Goal: Task Accomplishment & Management: Complete application form

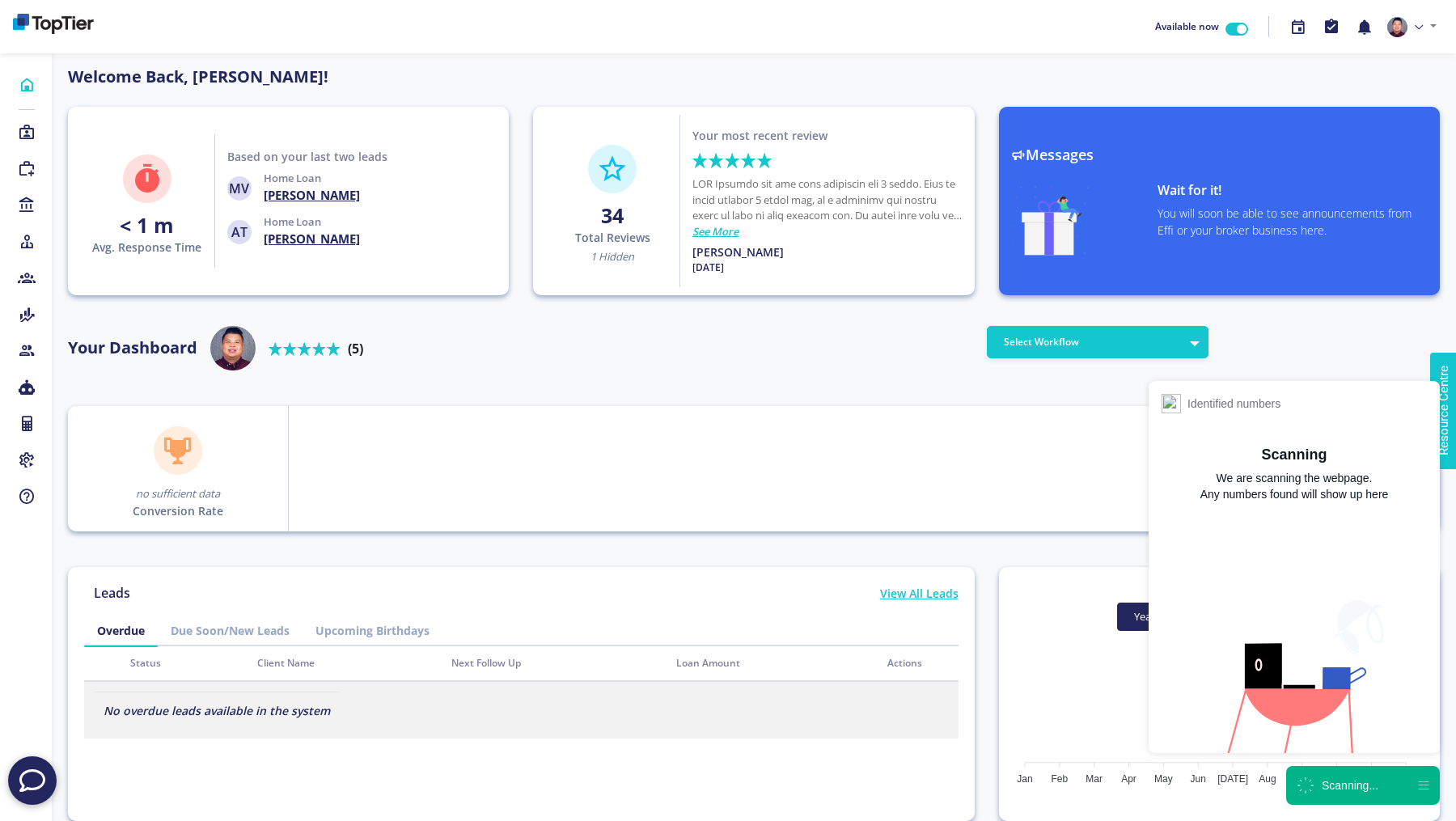
scroll to position [145, 259]
click at [1333, 797] on div "Click to close" at bounding box center [1338, 793] width 85 height 11
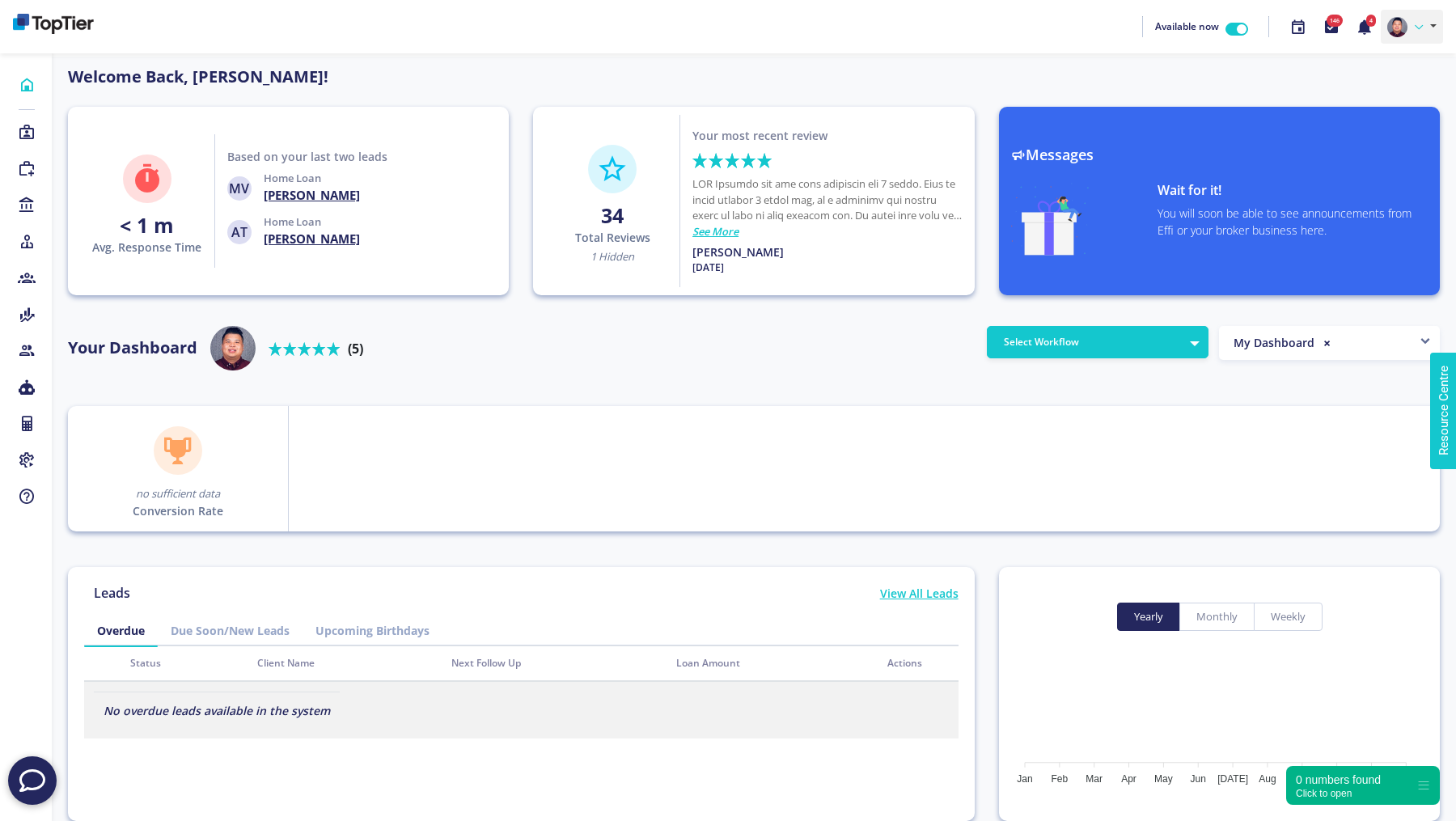
click at [1415, 39] on link at bounding box center [1411, 27] width 63 height 34
click at [1368, 106] on link "Settings" at bounding box center [1378, 111] width 127 height 24
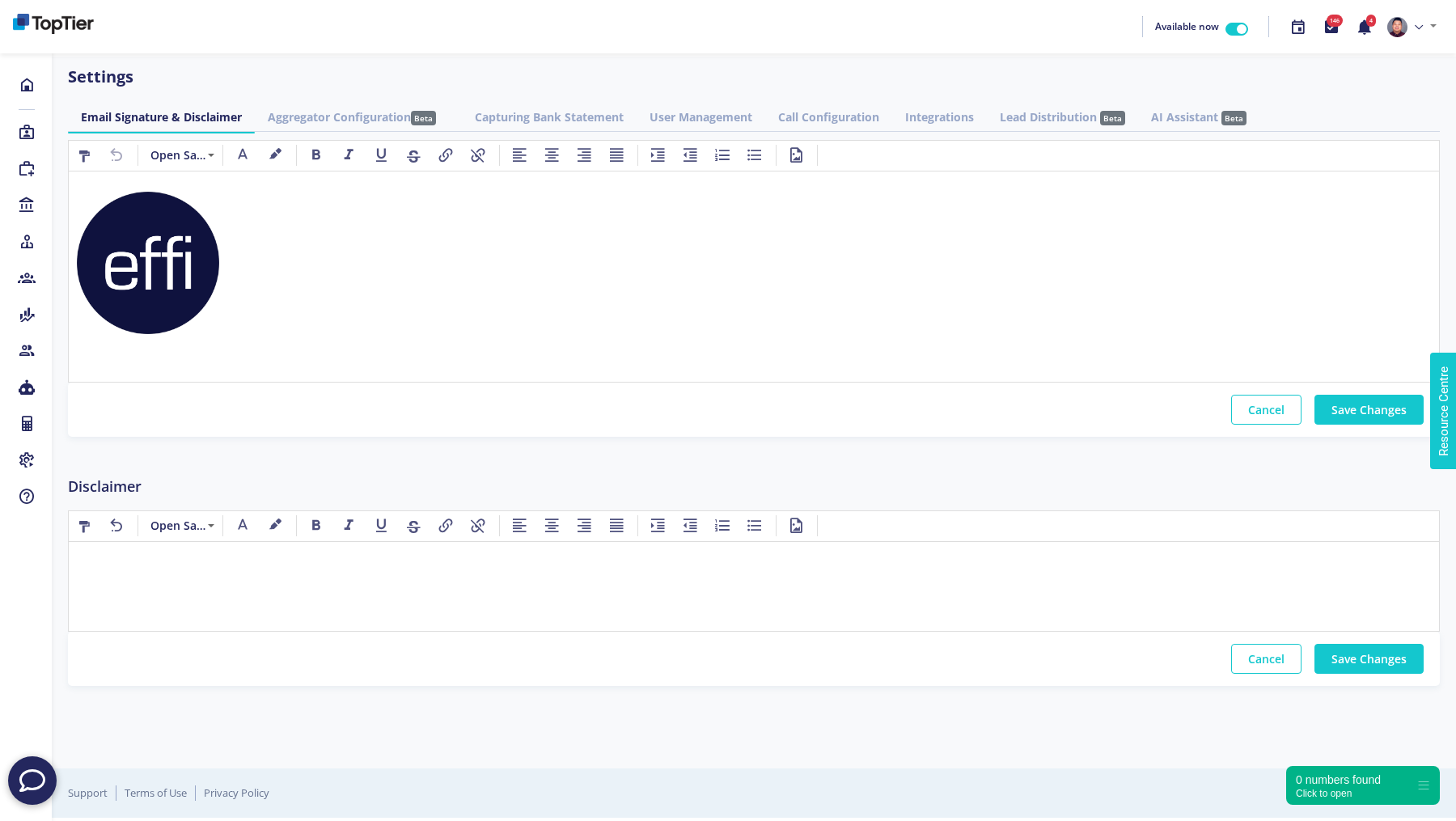
click at [1074, 113] on link "Lead Distribution Beta" at bounding box center [1062, 116] width 151 height 30
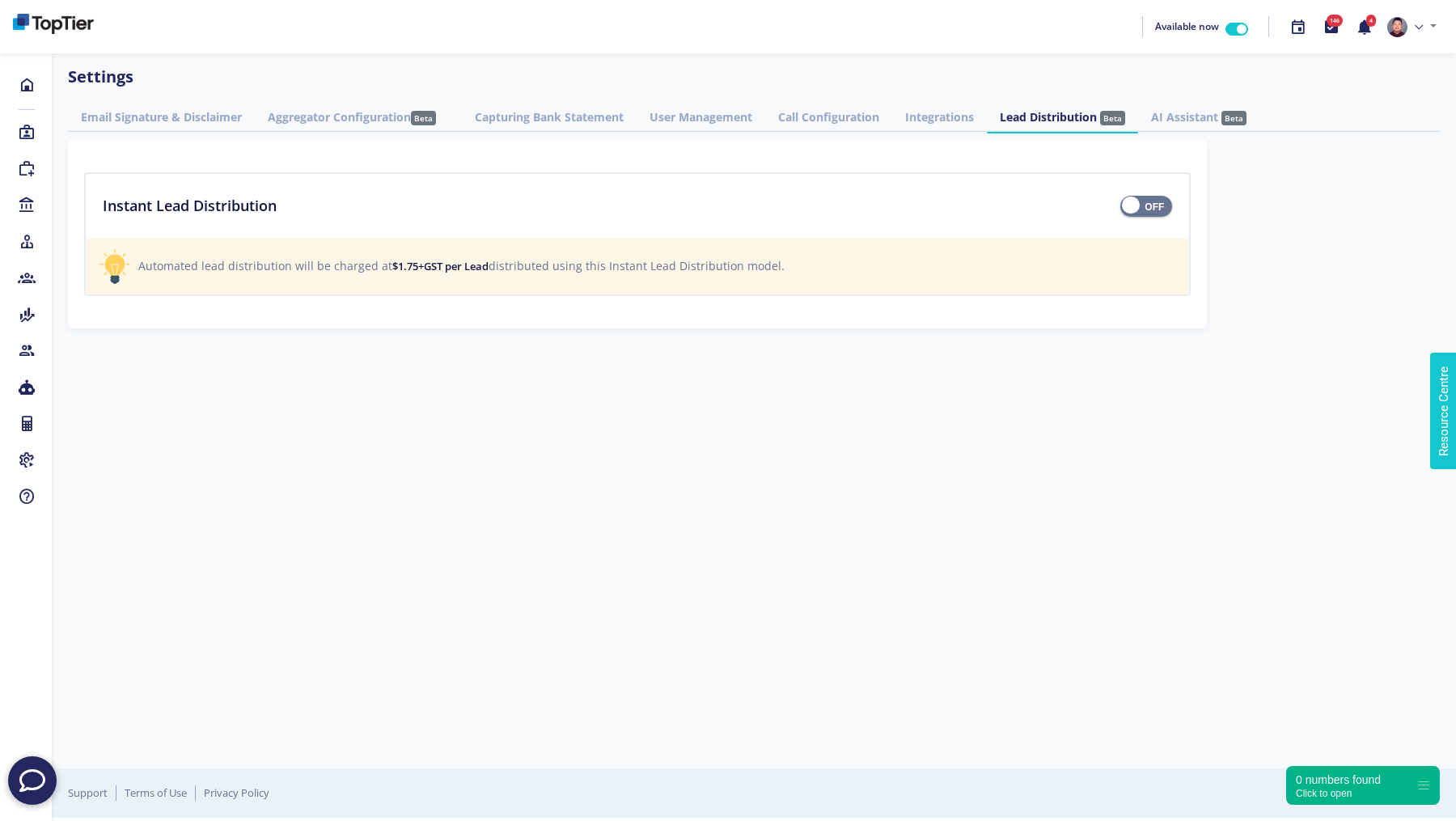
click at [987, 120] on link "Integrations" at bounding box center [940, 116] width 95 height 30
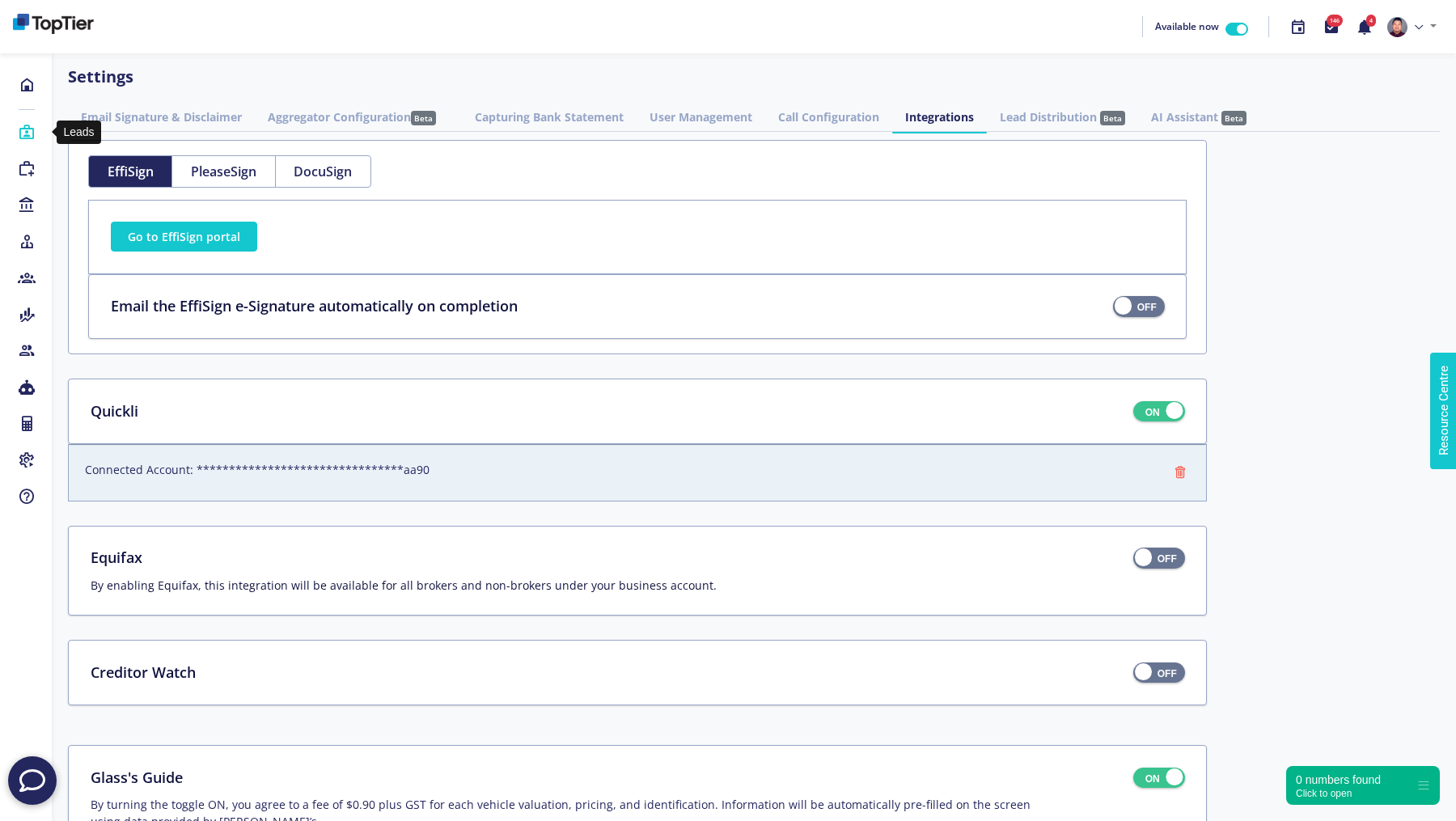
click at [28, 131] on icon at bounding box center [27, 132] width 18 height 16
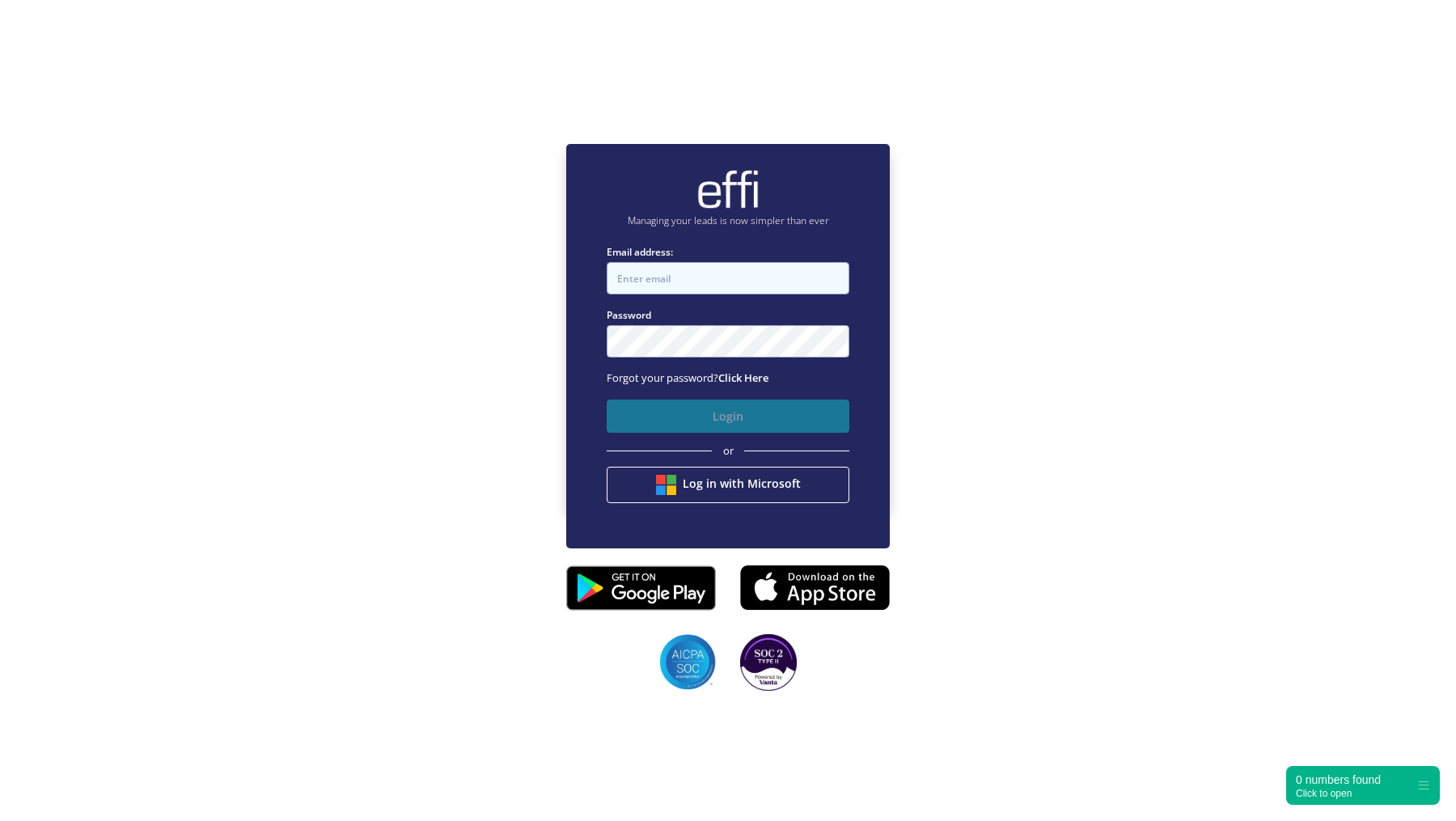
type input "[EMAIL_ADDRESS][DOMAIN_NAME]"
click at [663, 420] on button "Login" at bounding box center [728, 416] width 243 height 33
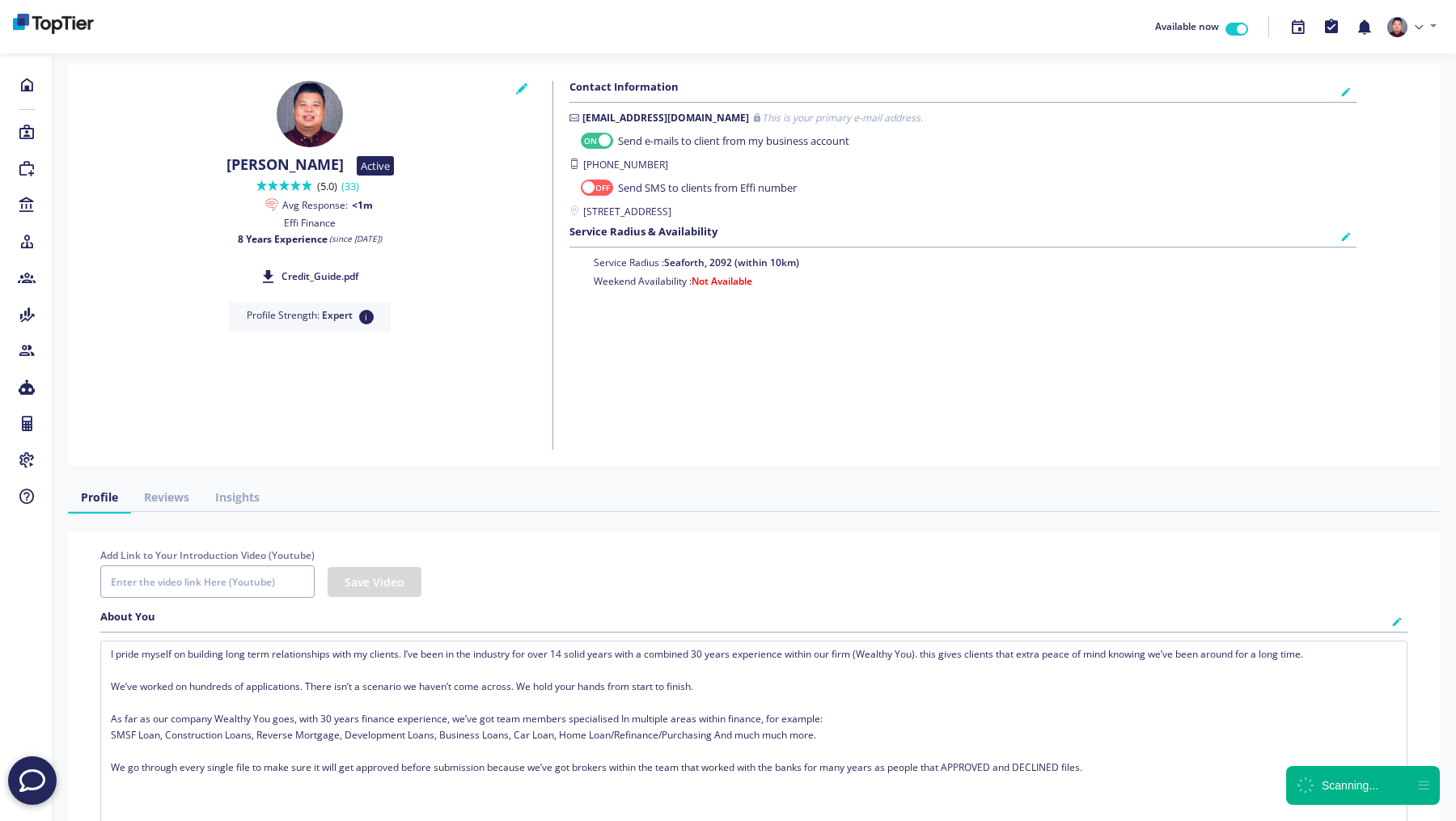
checkbox input "true"
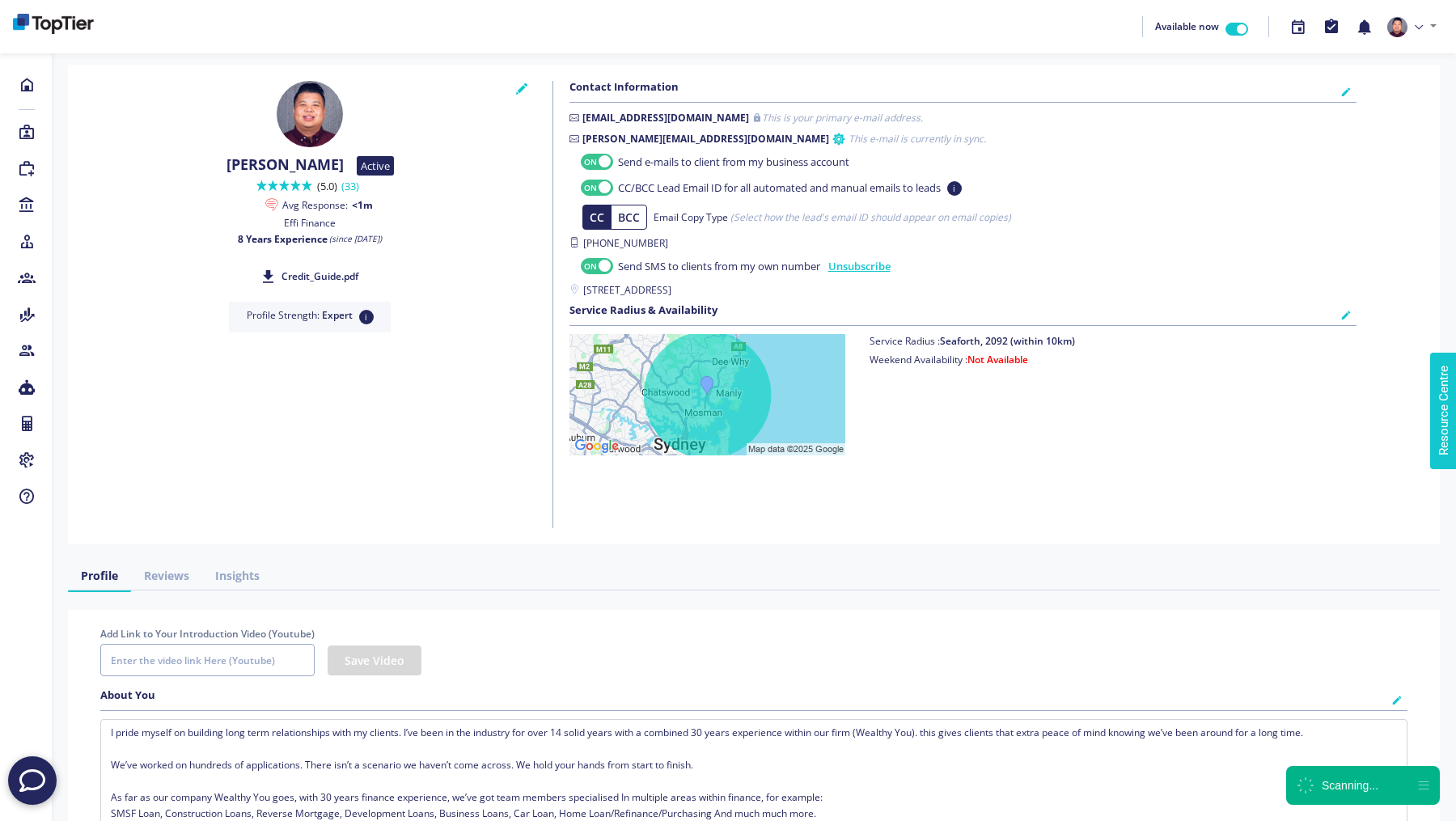
checkbox input "true"
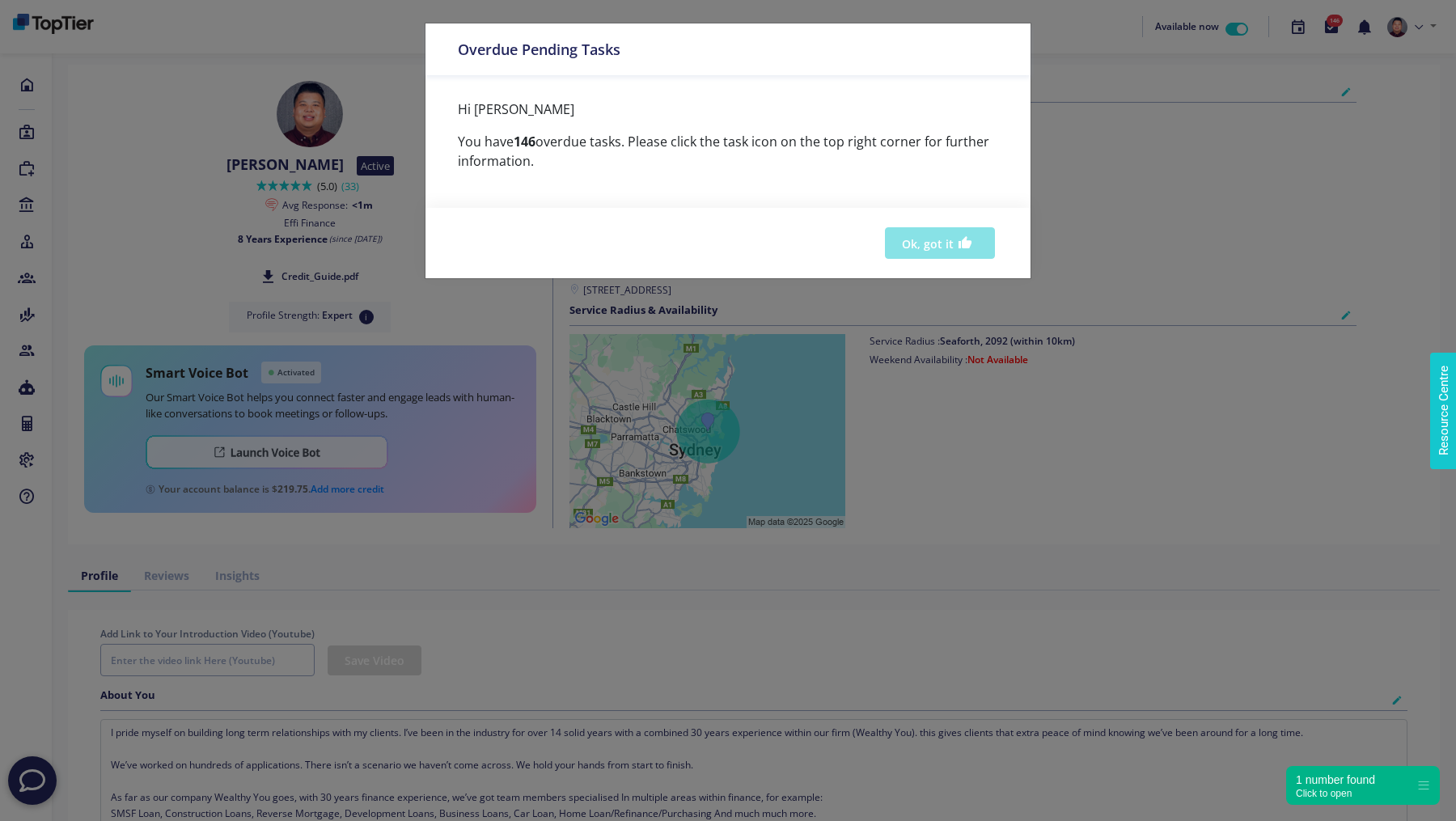
click at [943, 246] on button "Ok, got it" at bounding box center [940, 243] width 110 height 32
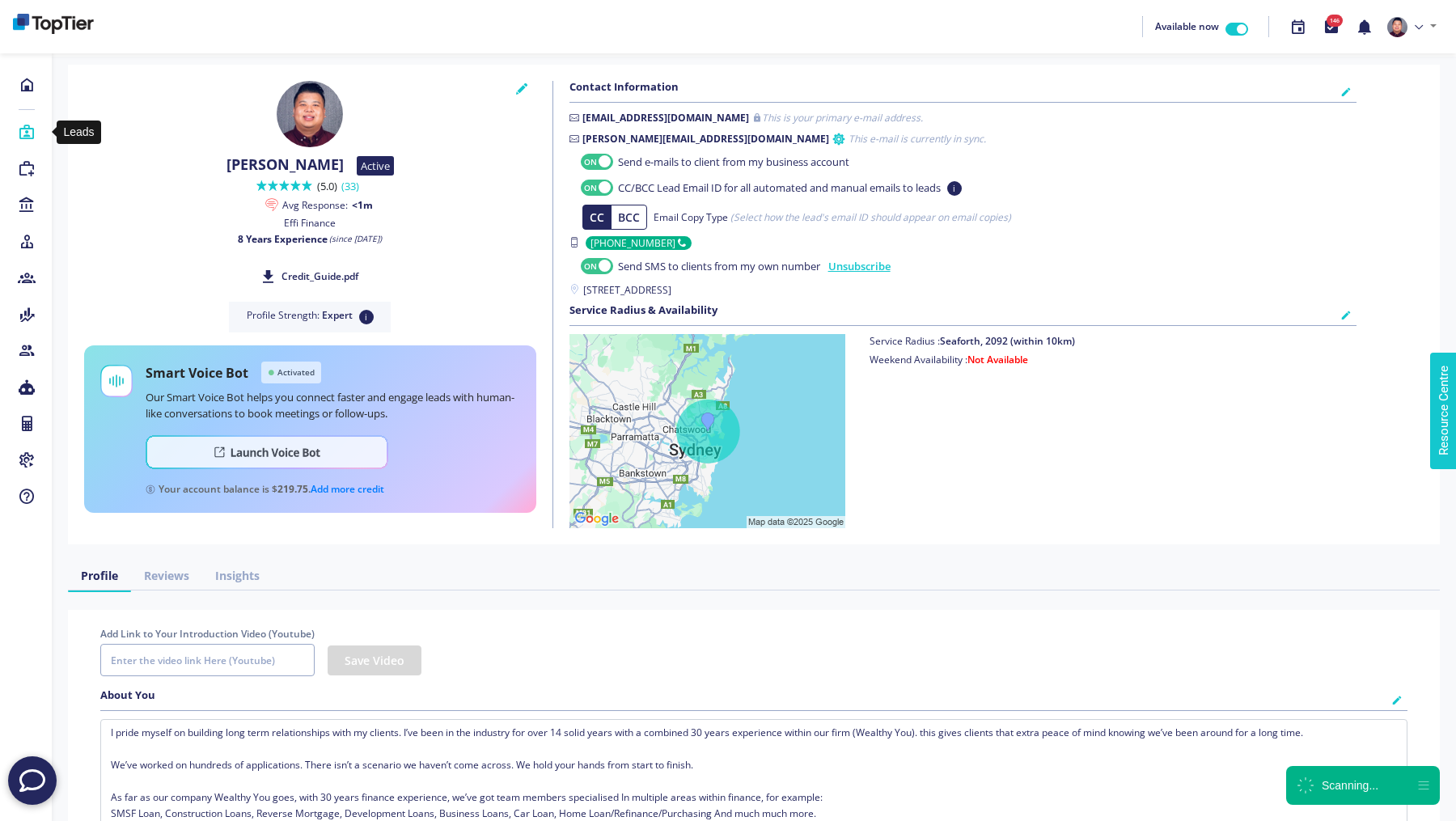
click at [21, 136] on icon at bounding box center [27, 132] width 18 height 16
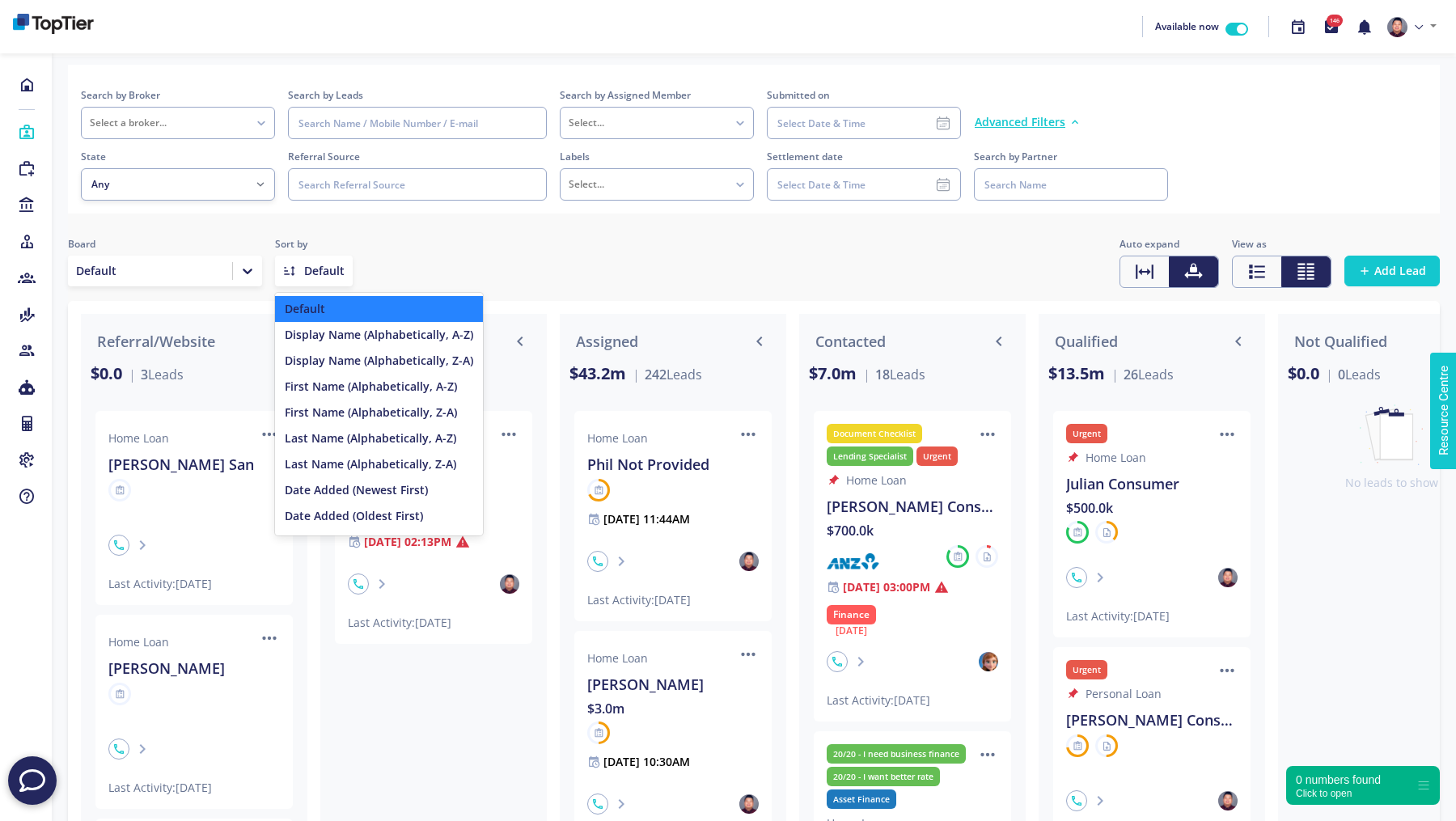
click at [309, 277] on div at bounding box center [325, 271] width 41 height 16
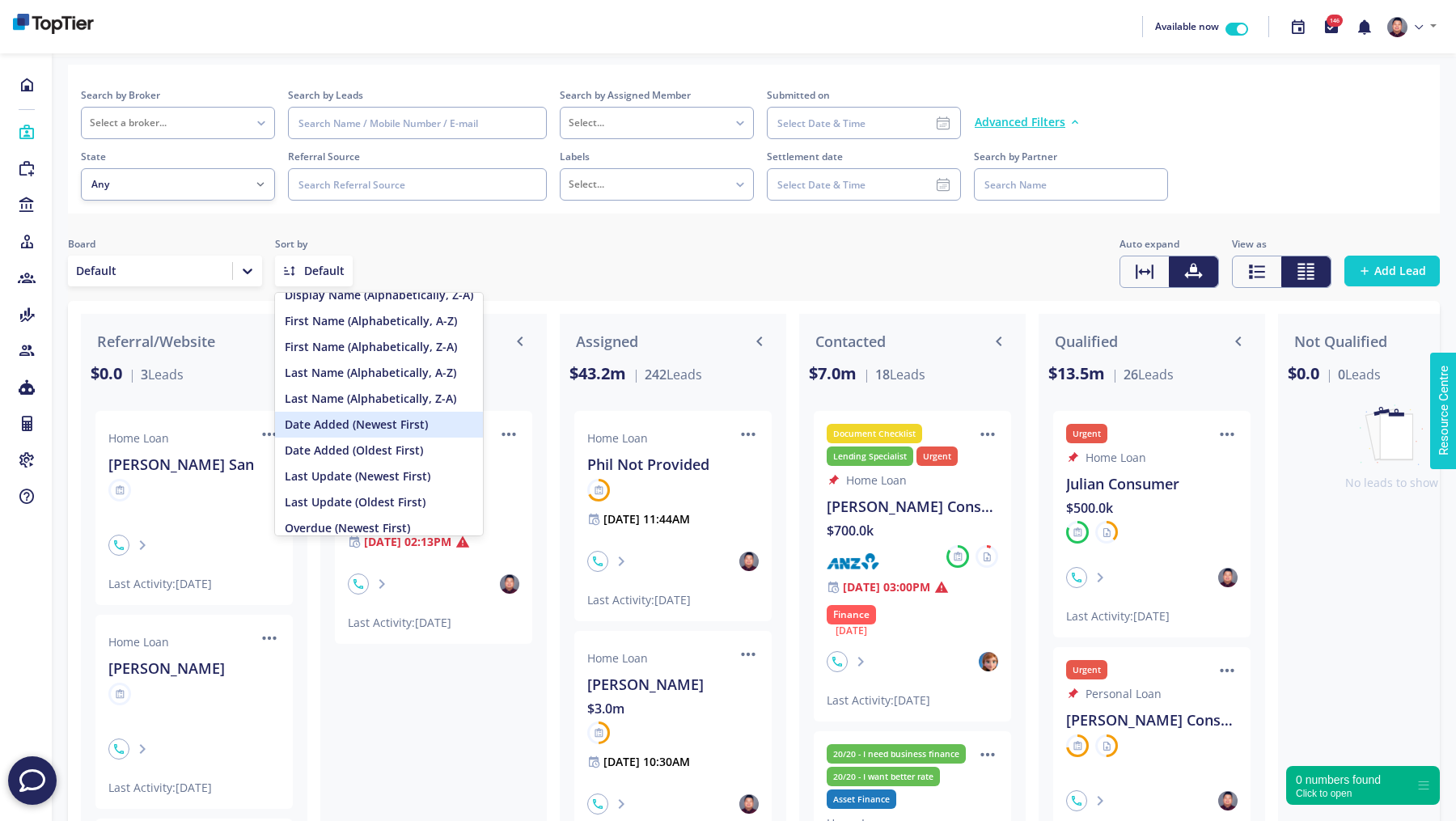
scroll to position [65, 0]
click at [400, 425] on div "Date Added (Newest First)" at bounding box center [379, 426] width 208 height 26
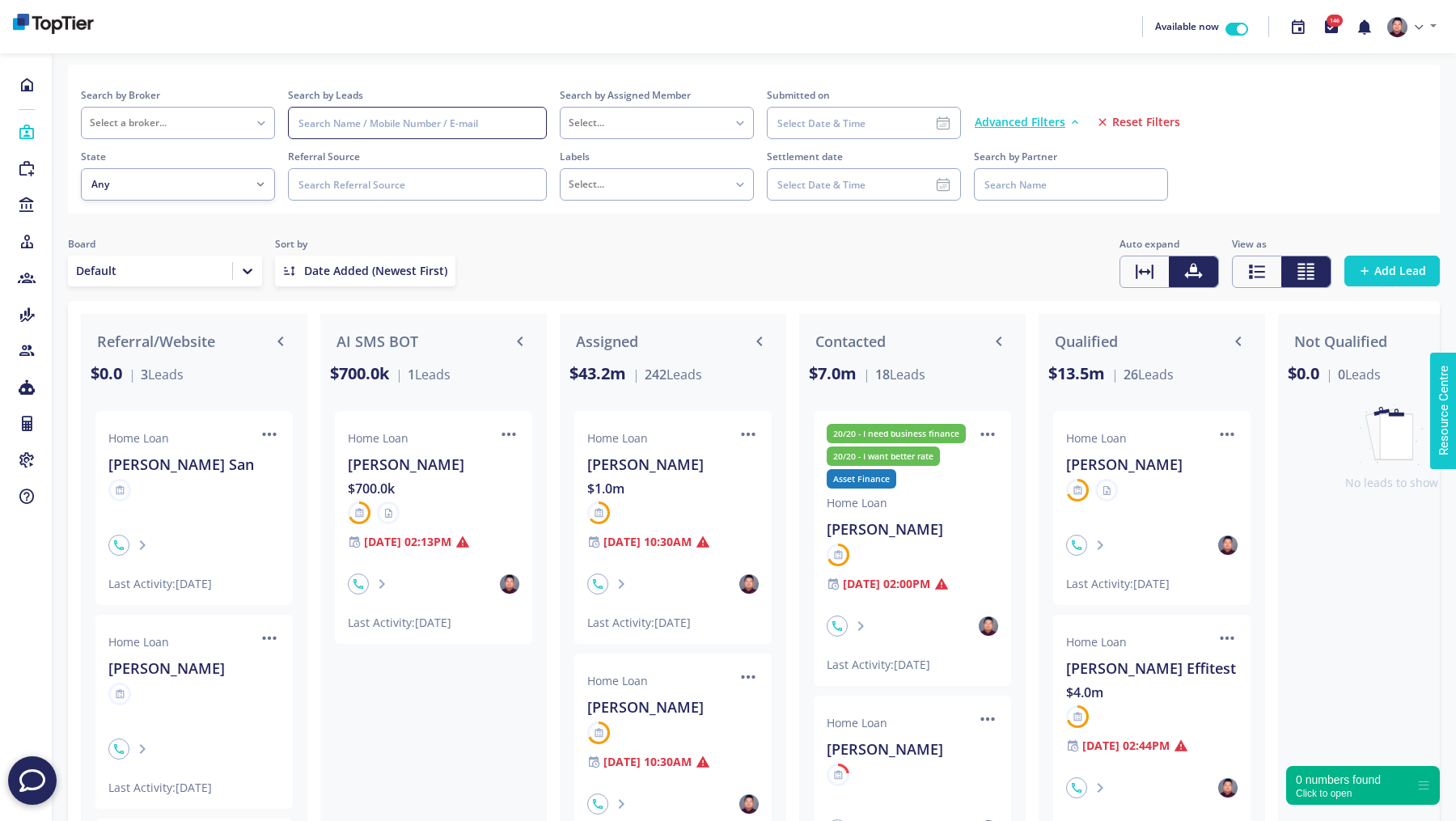
click at [439, 112] on input at bounding box center [417, 123] width 259 height 32
type input "sergio"
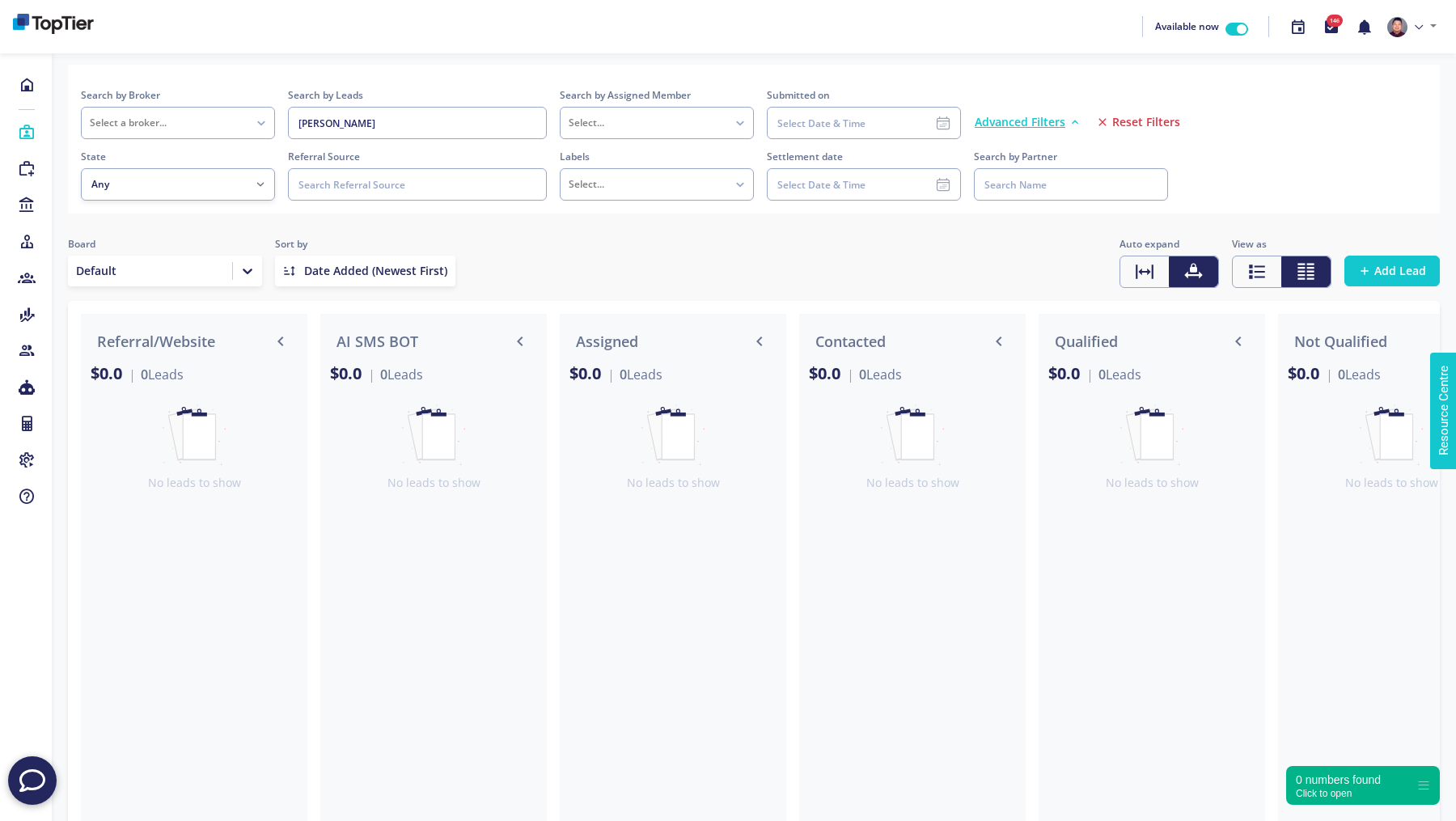
click at [196, 287] on div "Board Default" at bounding box center [165, 262] width 194 height 52
click at [171, 287] on div "Board Default" at bounding box center [165, 262] width 194 height 52
click at [171, 274] on div at bounding box center [150, 271] width 148 height 16
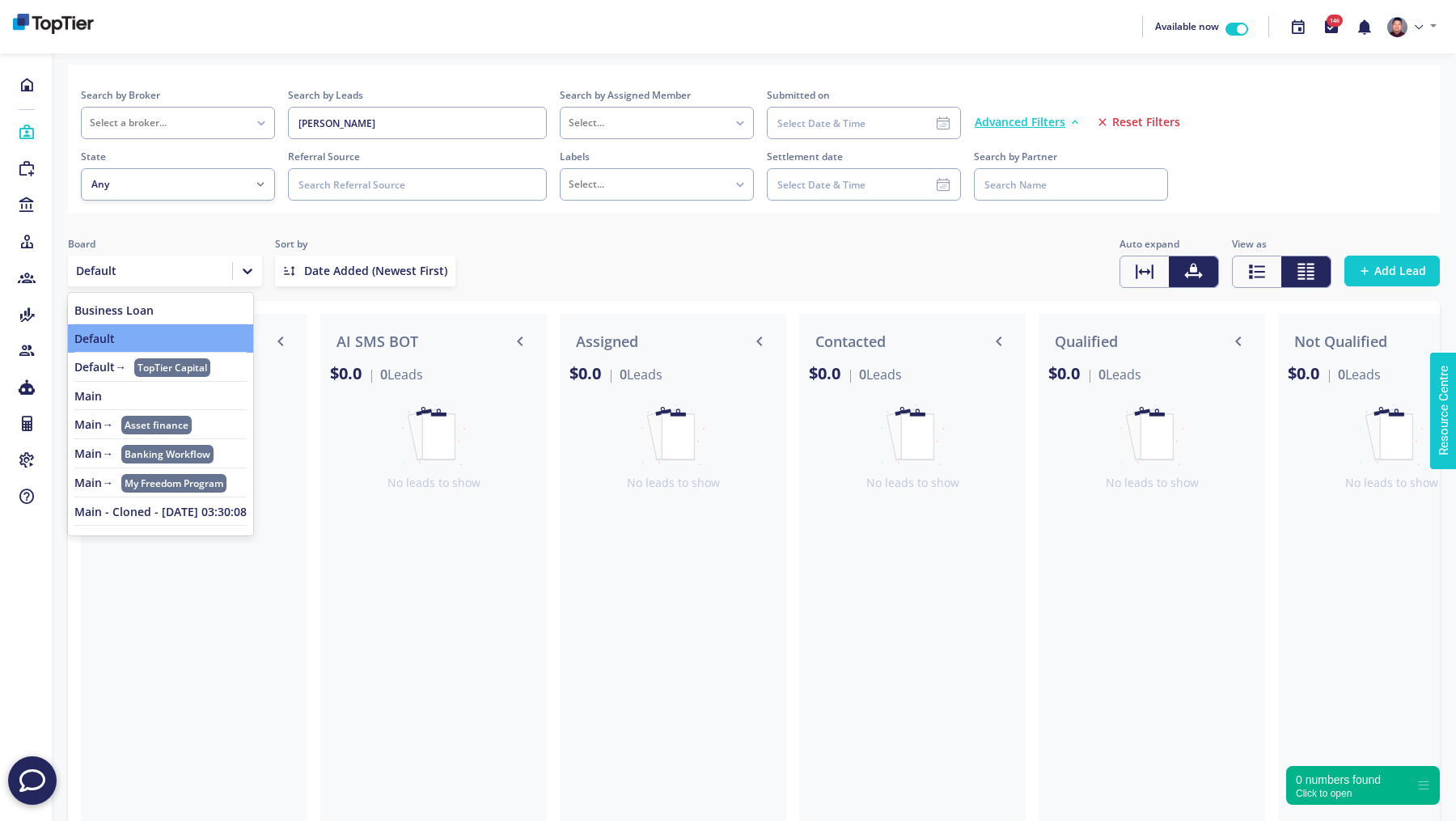
click at [156, 393] on link "Main" at bounding box center [161, 396] width 172 height 13
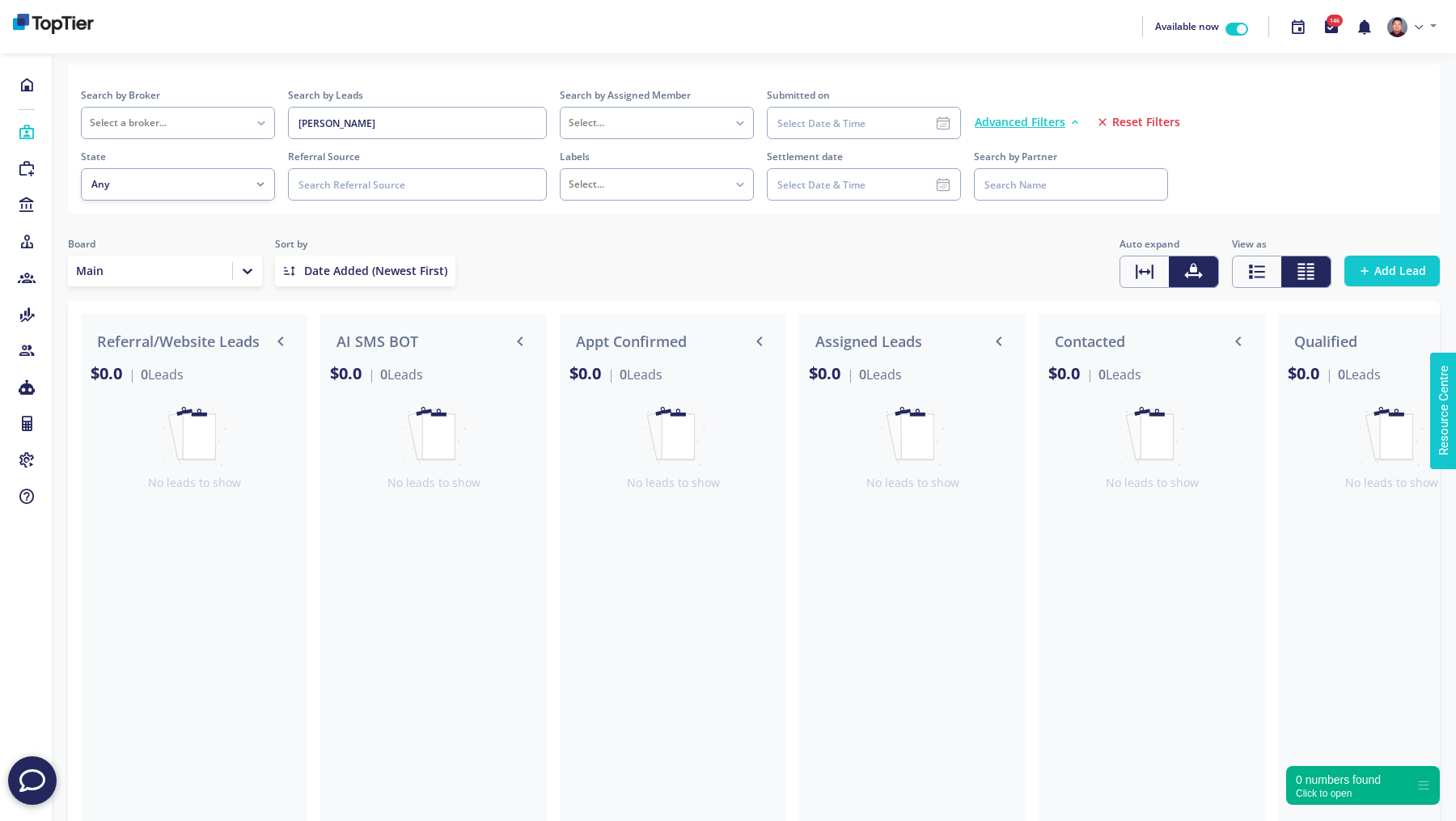
click at [1158, 112] on button "Reset Filters" at bounding box center [1138, 122] width 86 height 31
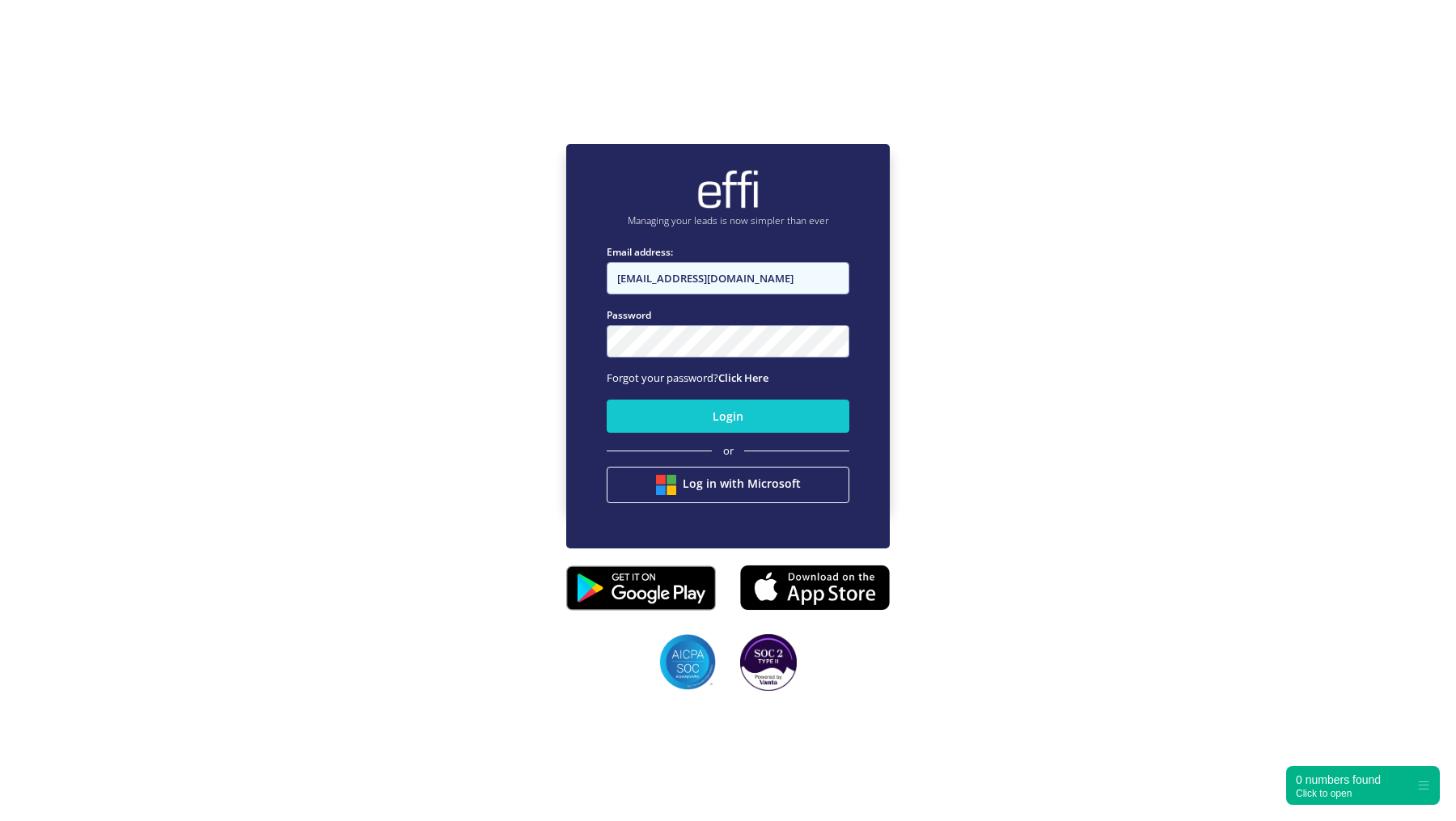
click at [757, 283] on input "[EMAIL_ADDRESS][DOMAIN_NAME]" at bounding box center [728, 279] width 243 height 32
click at [417, 331] on div "Managing your leads is now simpler than ever Email address: [EMAIL_ADDRESS][DOM…" at bounding box center [728, 325] width 1456 height 821
click at [762, 286] on input "[EMAIL_ADDRESS][DOMAIN_NAME]" at bounding box center [728, 279] width 243 height 32
type input "[EMAIL_ADDRESS][DOMAIN_NAME]"
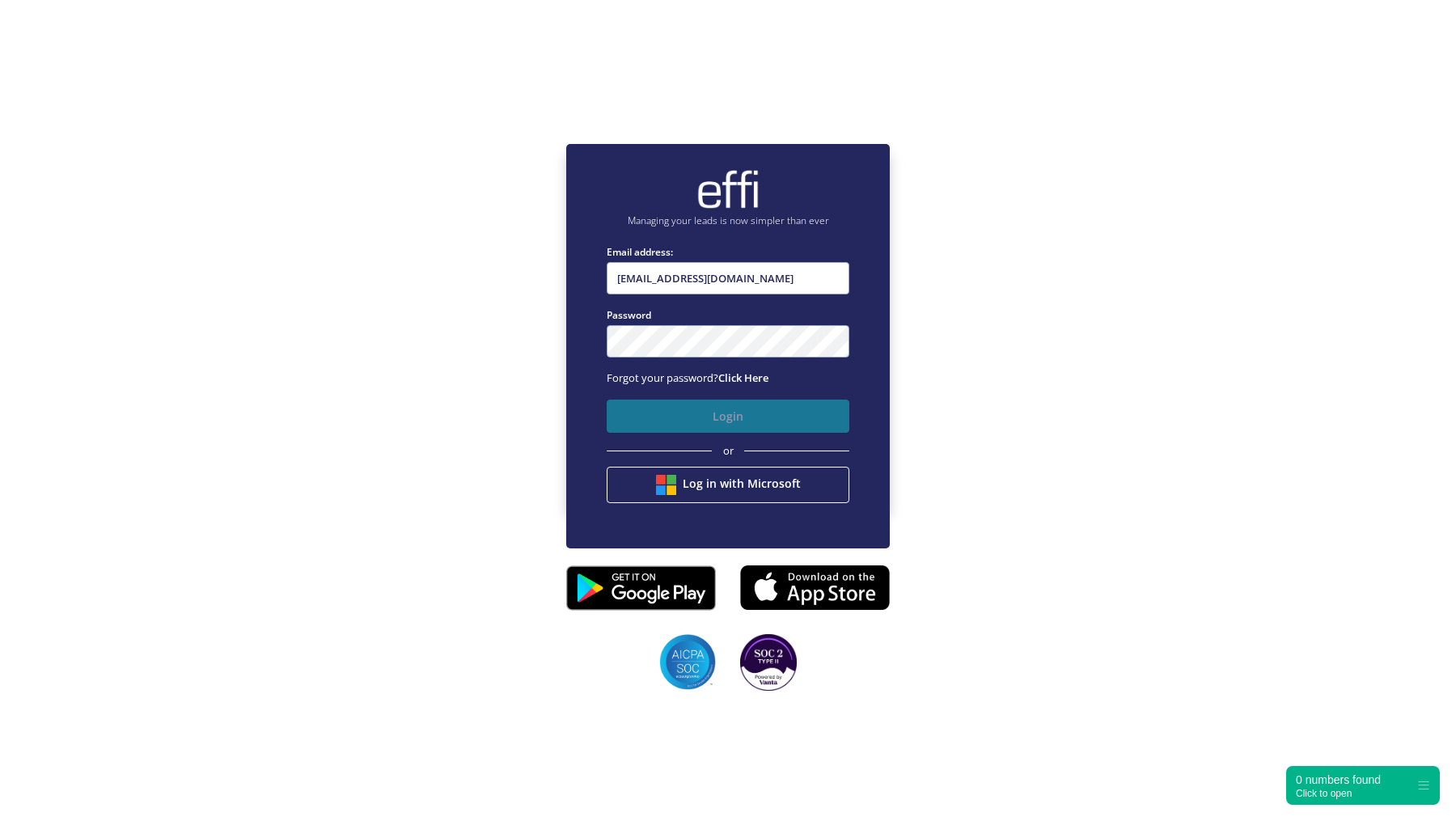
click at [682, 413] on button "Login" at bounding box center [728, 416] width 243 height 33
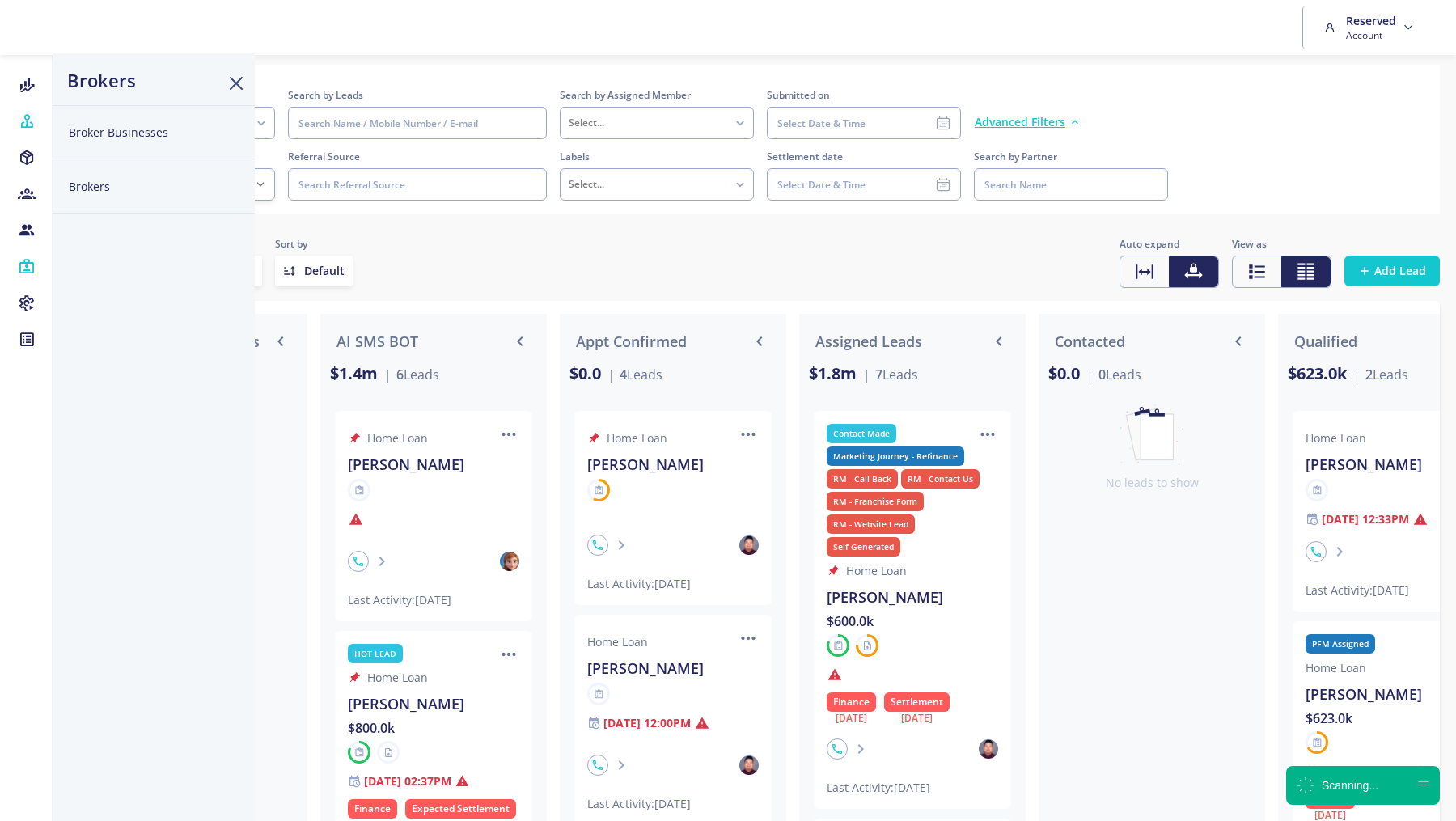
click at [110, 127] on button "Broker Businesses" at bounding box center [153, 132] width 202 height 54
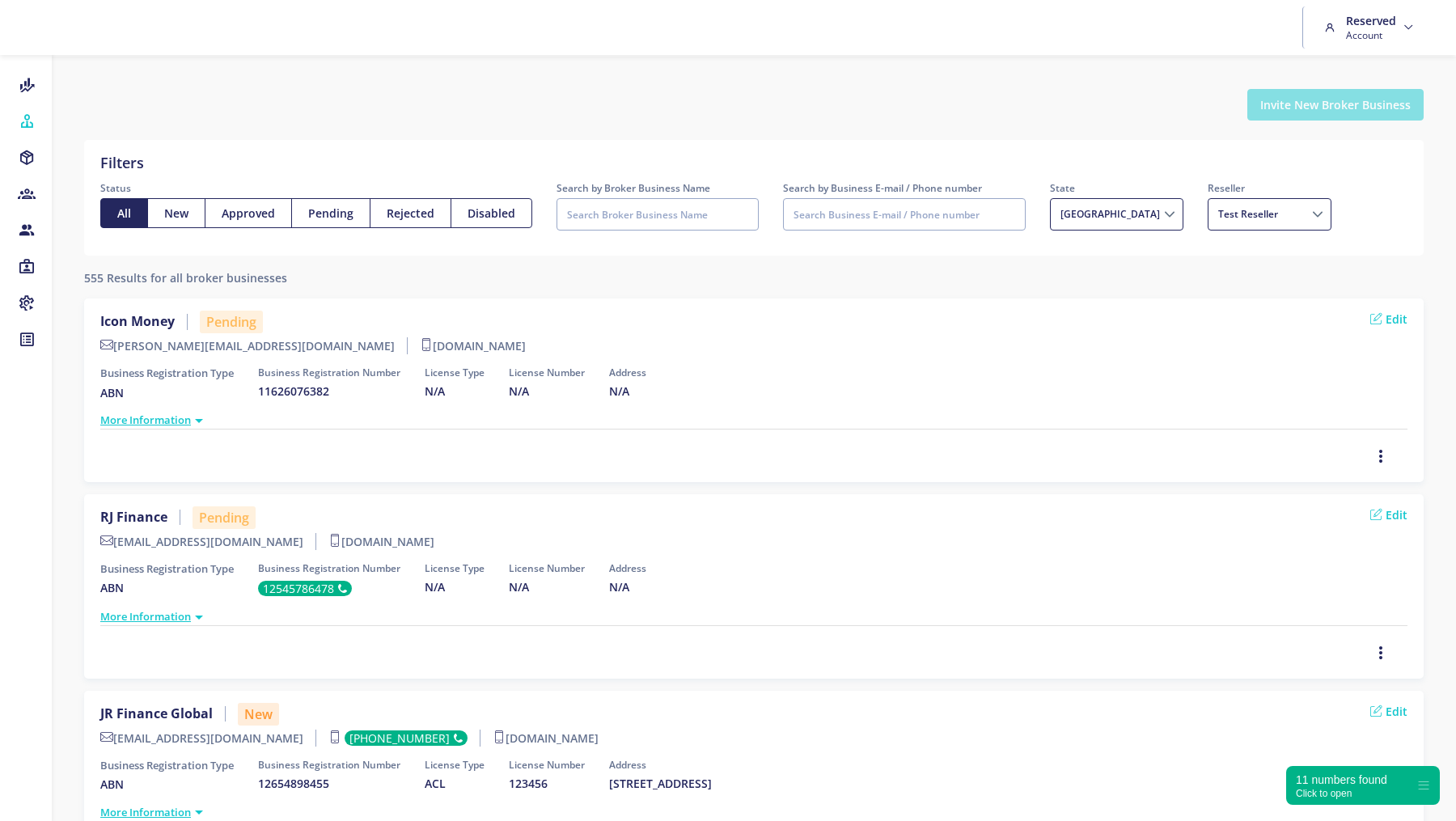
click at [1362, 101] on button "Invite New Broker Business" at bounding box center [1335, 105] width 176 height 32
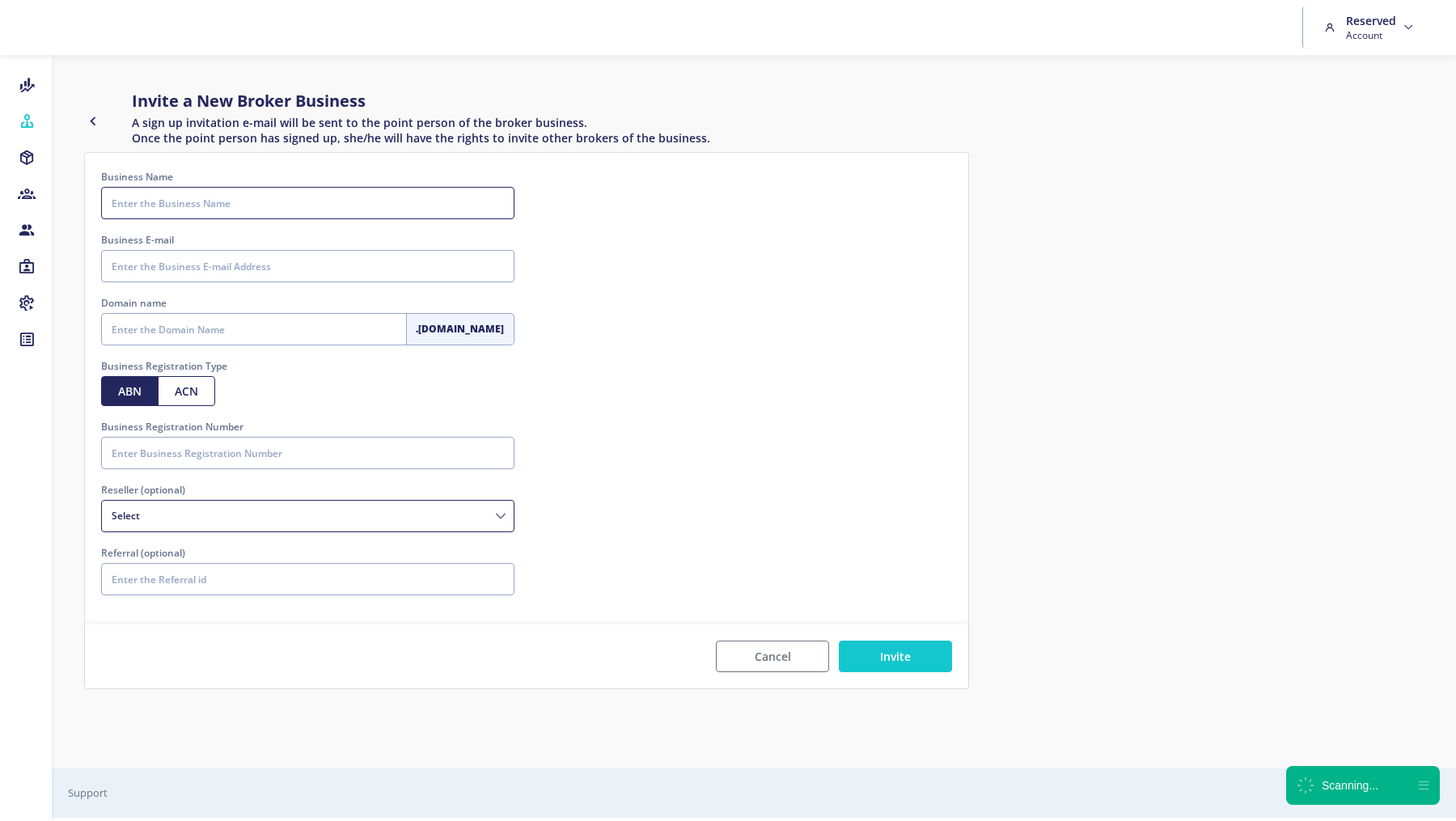
click at [162, 199] on input "Business Name" at bounding box center [308, 203] width 413 height 32
type input "Flint Group"
click at [159, 266] on input "Business E-mail" at bounding box center [308, 266] width 413 height 32
click at [204, 256] on input "Business E-mail" at bounding box center [308, 266] width 413 height 32
paste input "sergio@flintgroup.au"
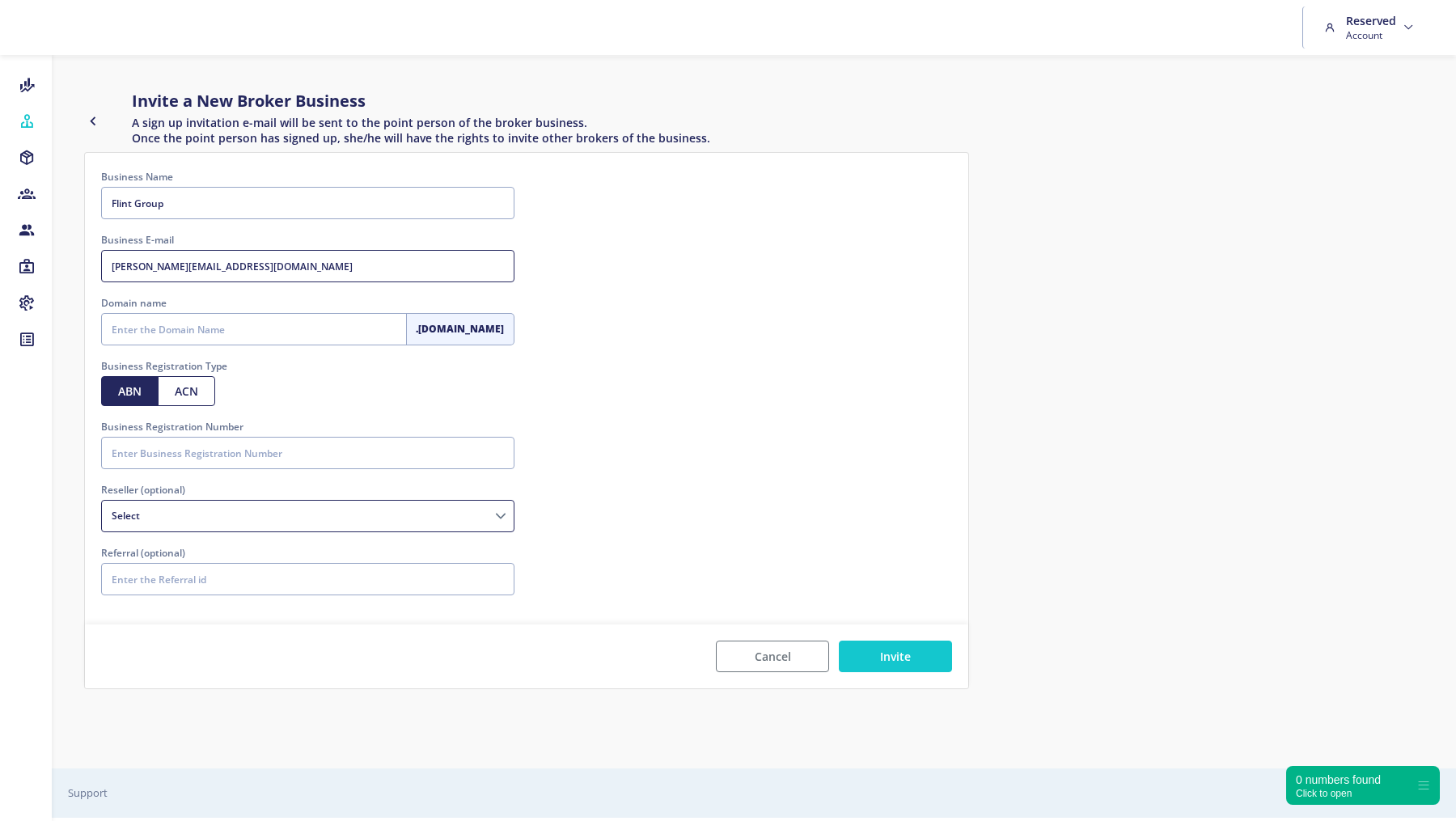
type input "sergio@flintgroup.au"
click at [162, 325] on input "Domain name" at bounding box center [254, 329] width 305 height 32
type input "flint"
click at [167, 445] on input "Business Registration Number" at bounding box center [308, 453] width 413 height 32
paste input "79006659178"
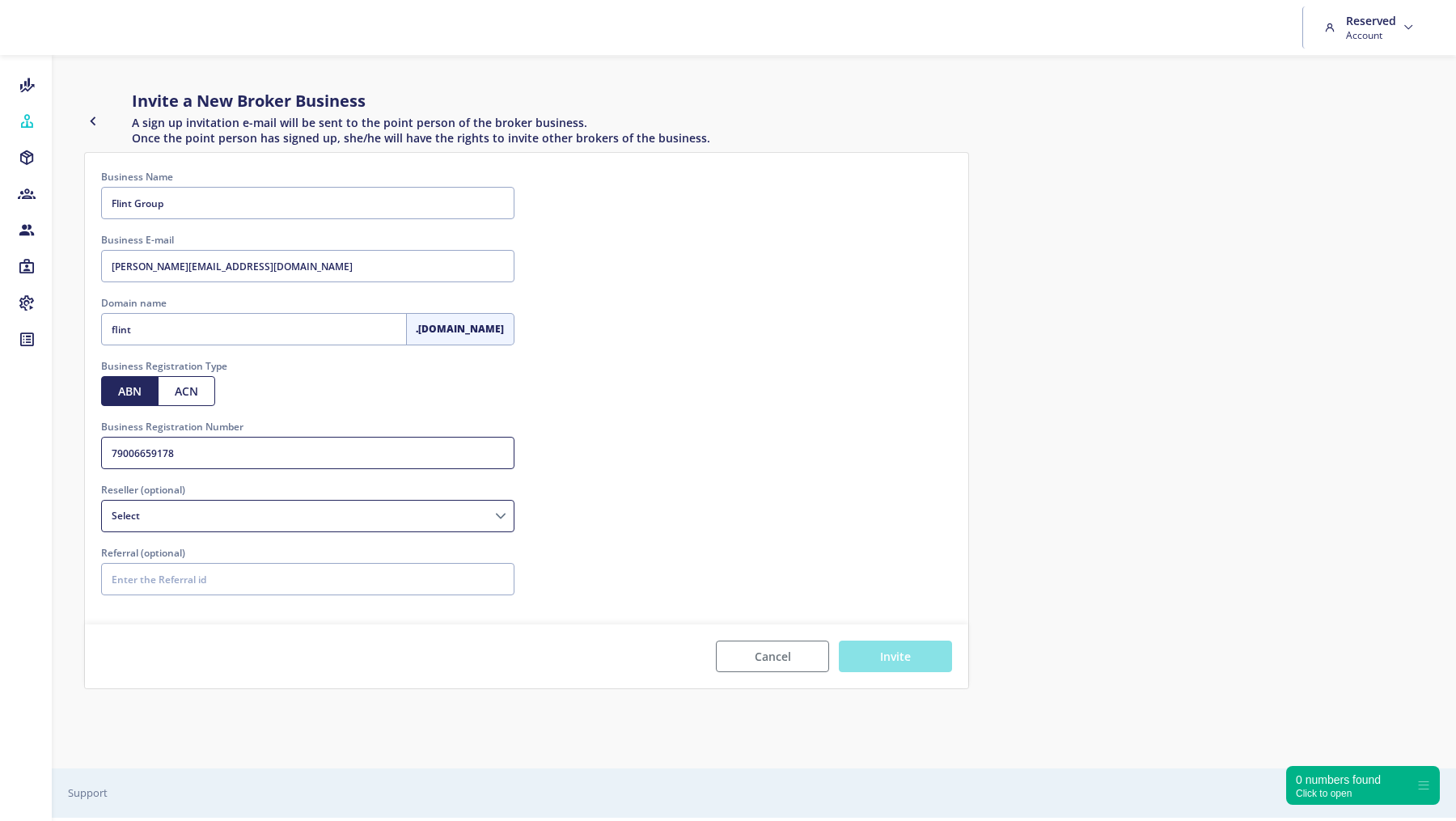
type input "79006659178"
click at [890, 659] on button "Invite" at bounding box center [895, 656] width 113 height 32
